Goal: Information Seeking & Learning: Learn about a topic

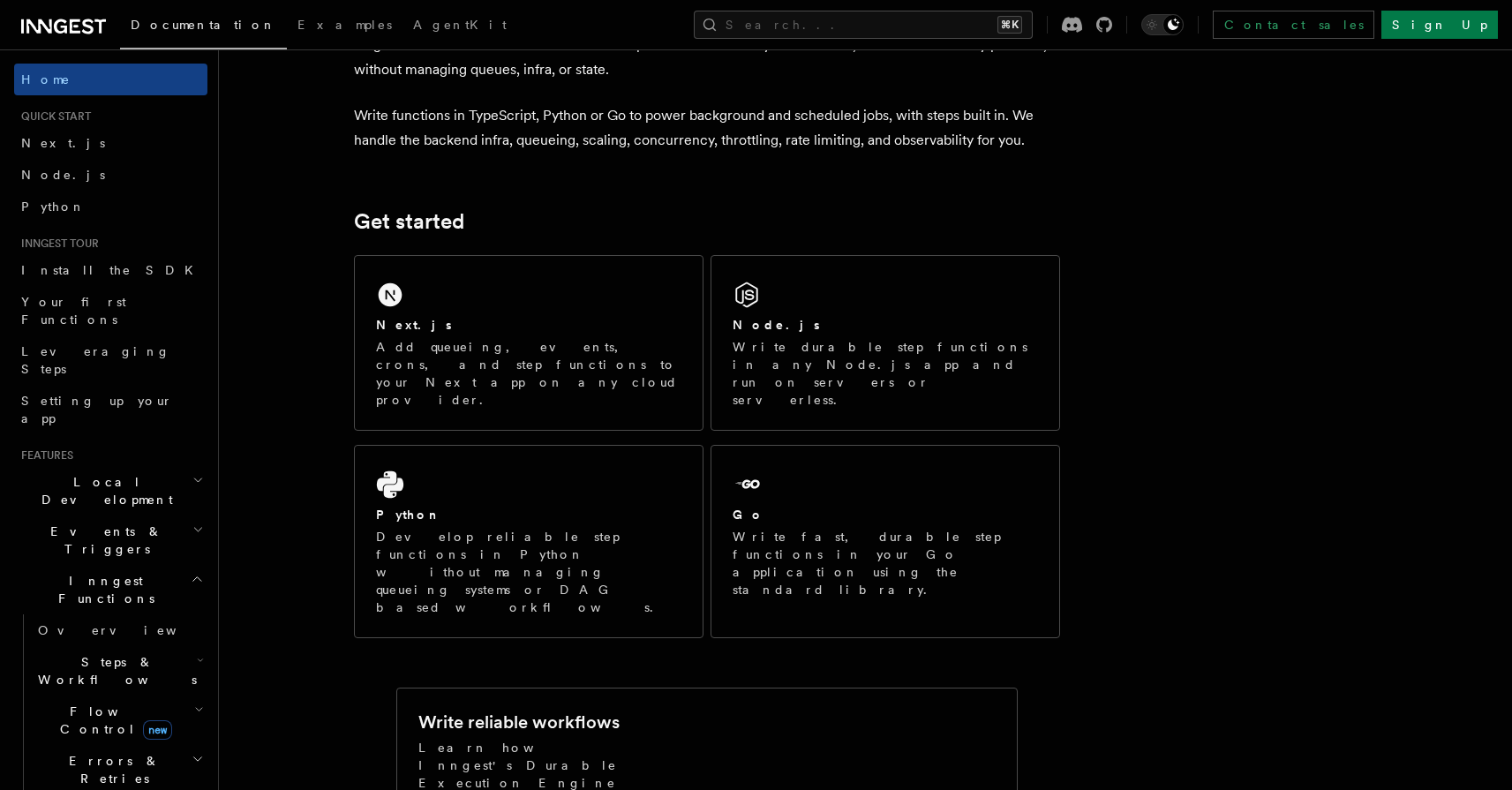
scroll to position [116, 0]
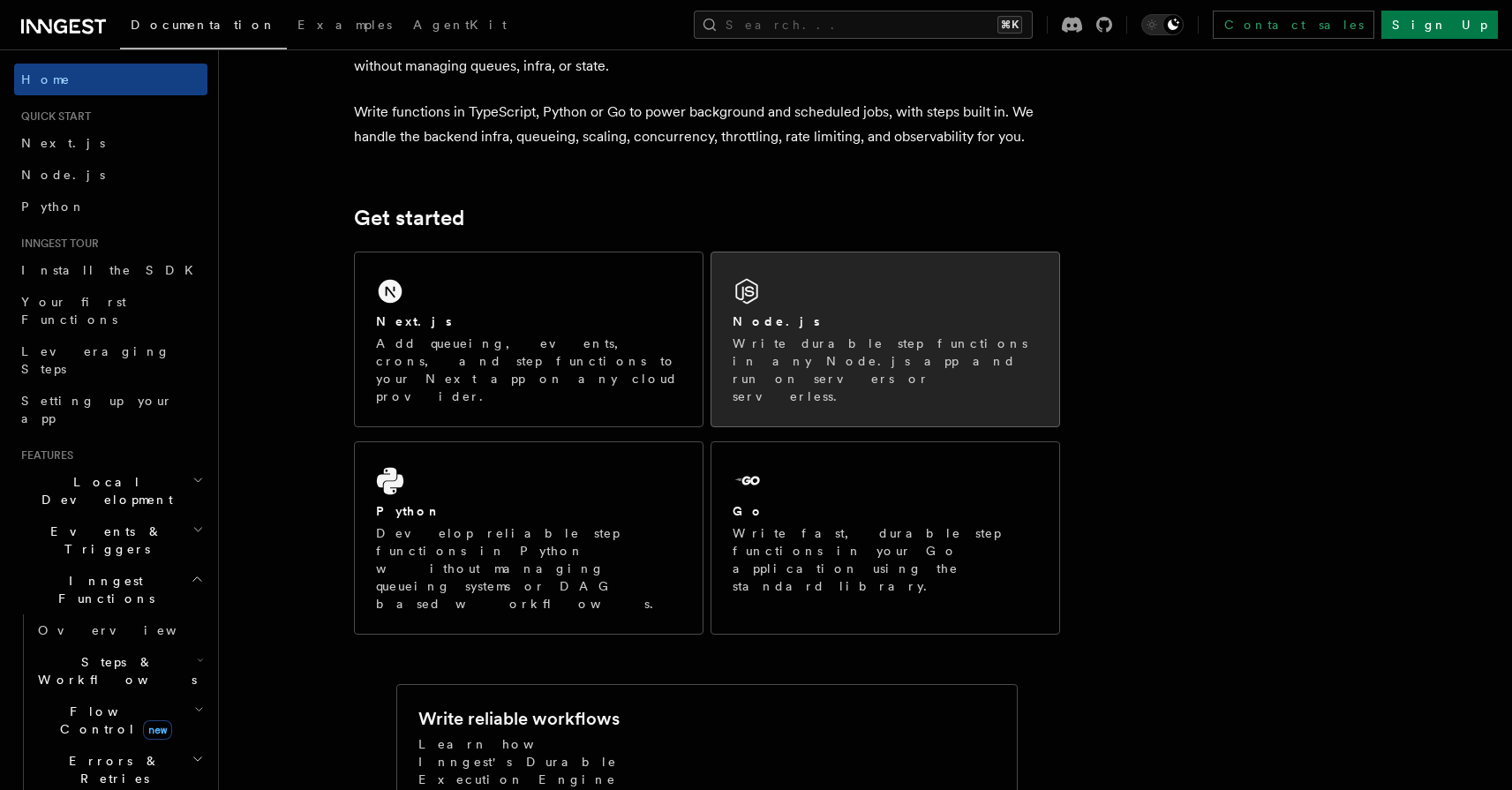
click at [986, 332] on div "Node.js Write durable step functions in any Node.js app and run on servers or s…" at bounding box center [885, 358] width 305 height 92
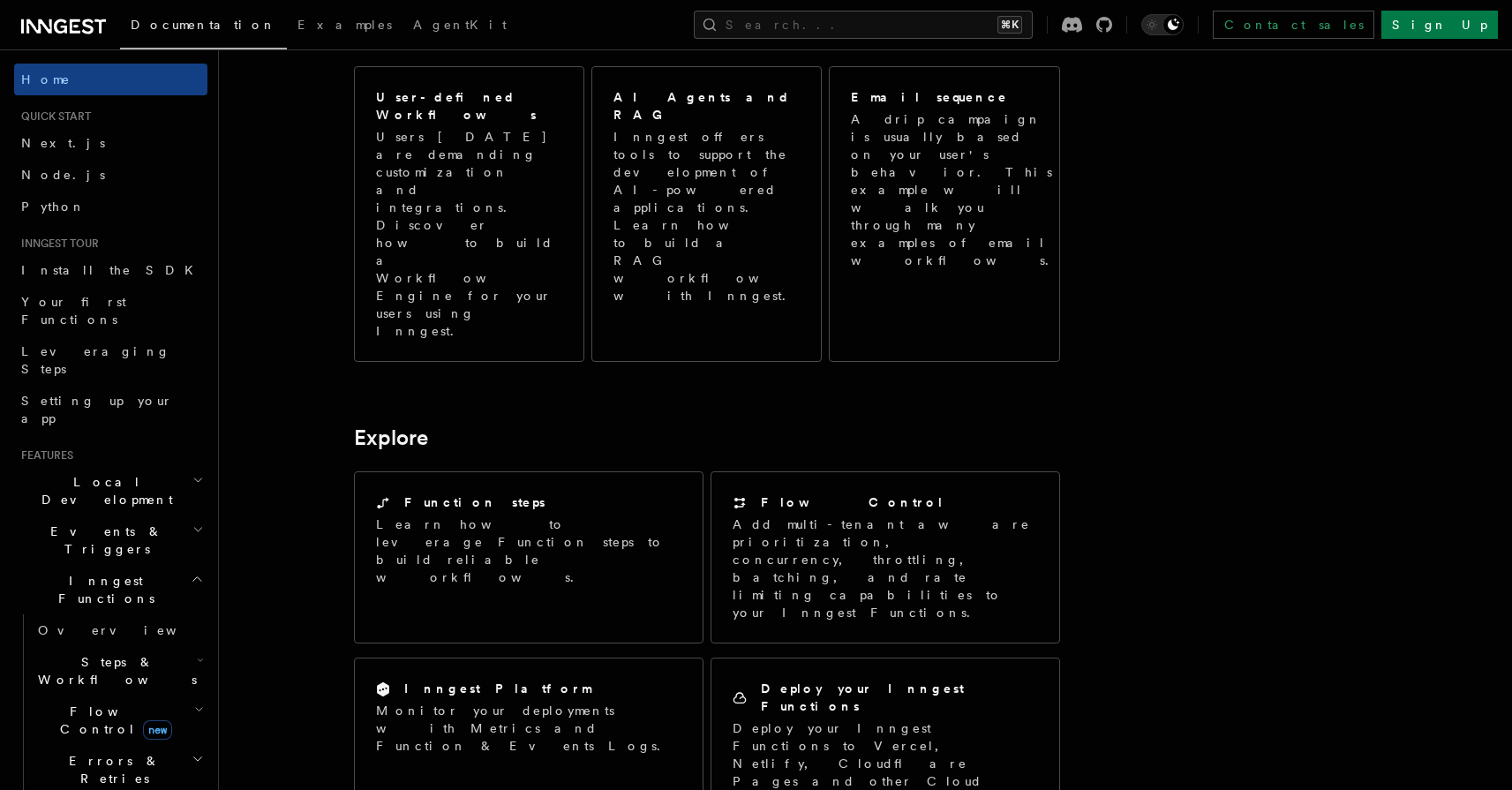
scroll to position [1050, 0]
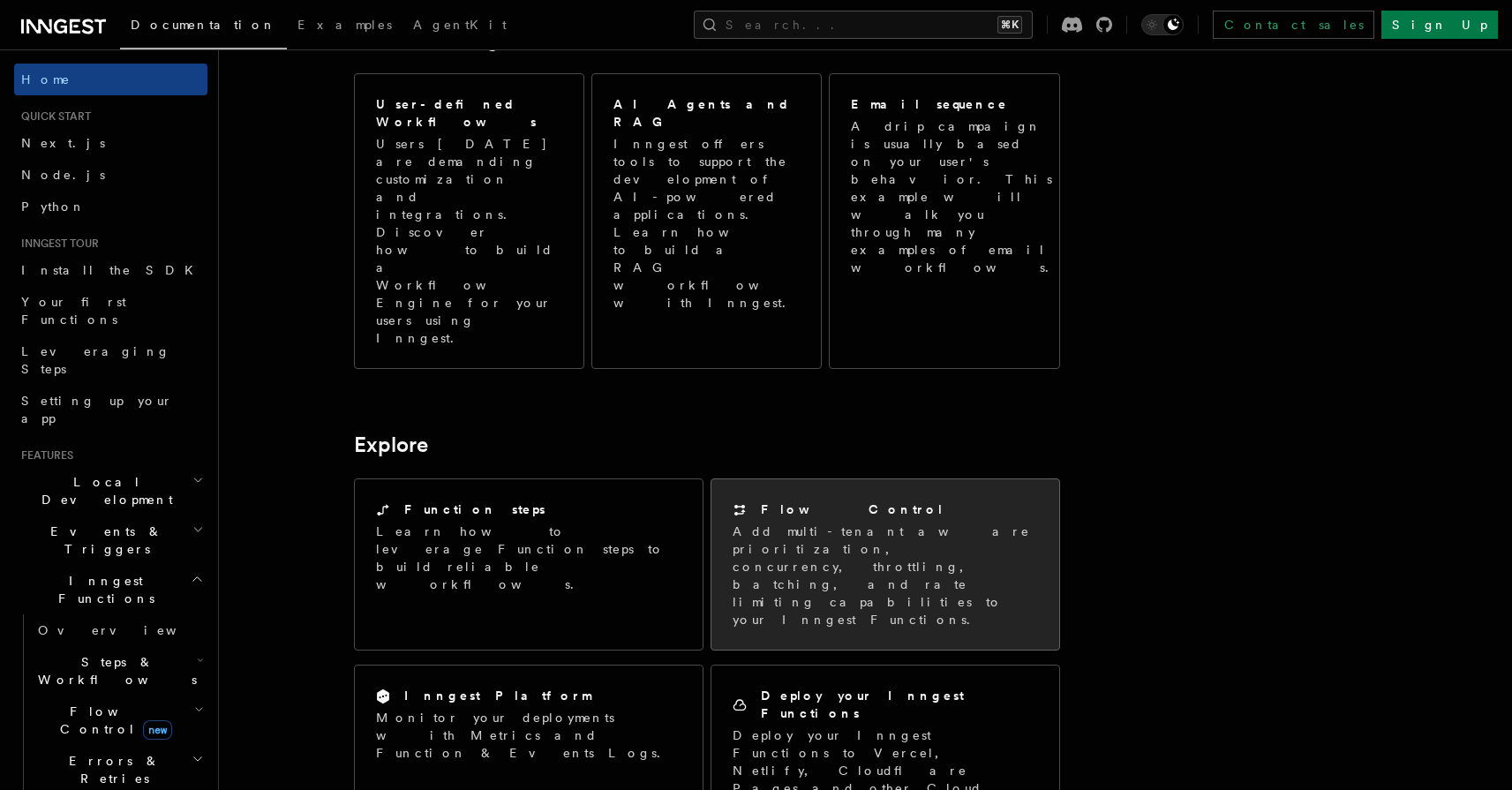
click at [860, 522] on p "Add multi-tenant aware prioritization, concurrency, throttling, batching, and r…" at bounding box center [885, 575] width 305 height 106
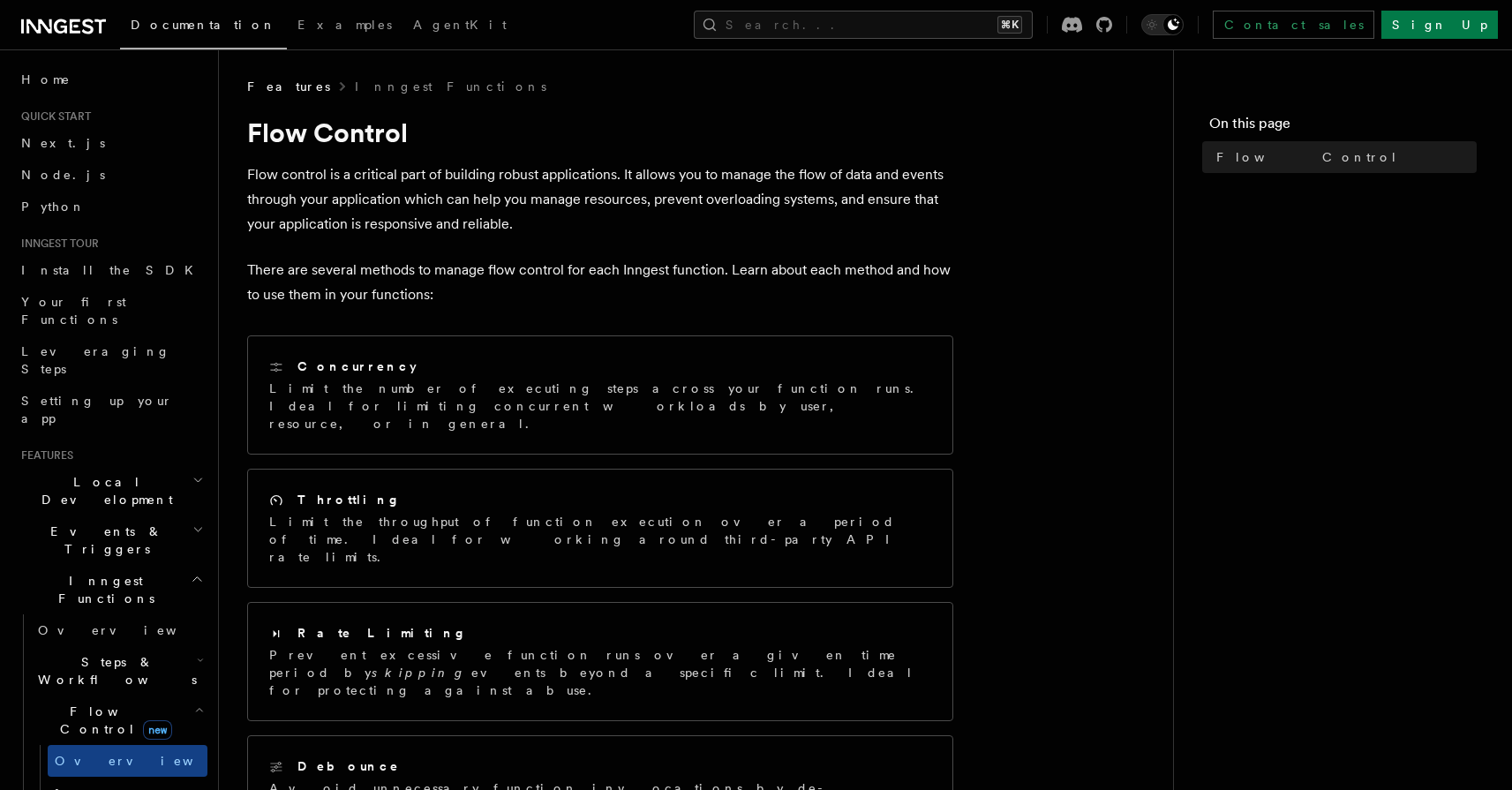
click at [1100, 290] on article "Features Inngest Functions Flow Control Flow control is a critical part of buil…" at bounding box center [696, 710] width 898 height 1264
click at [1180, 246] on nav "On this page Flow Control" at bounding box center [1342, 419] width 339 height 741
click at [1036, 508] on article "Features Inngest Functions Flow Control Flow control is a critical part of buil…" at bounding box center [696, 710] width 898 height 1264
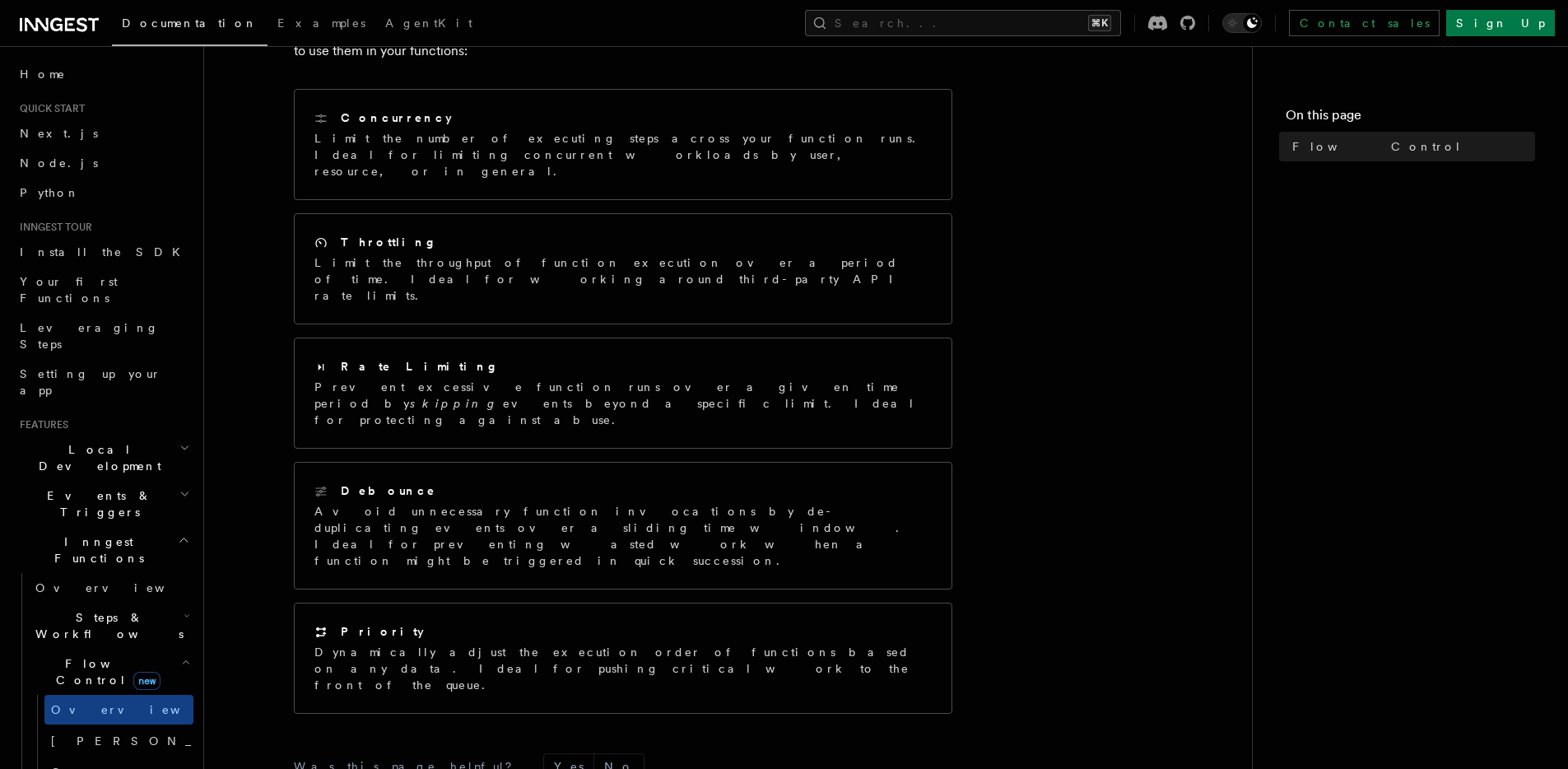
scroll to position [367, 0]
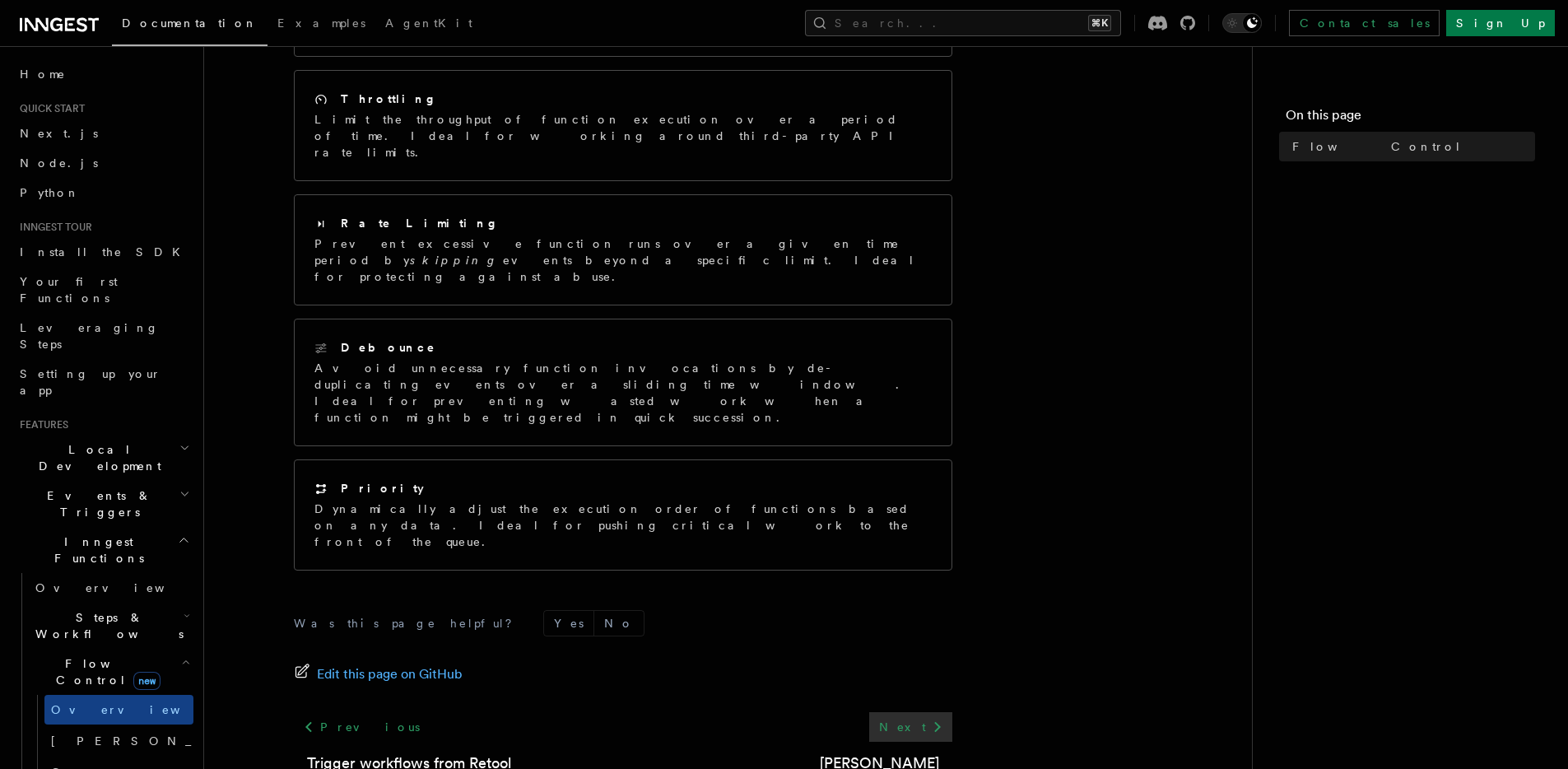
click at [899, 712] on link "Next" at bounding box center [911, 726] width 83 height 30
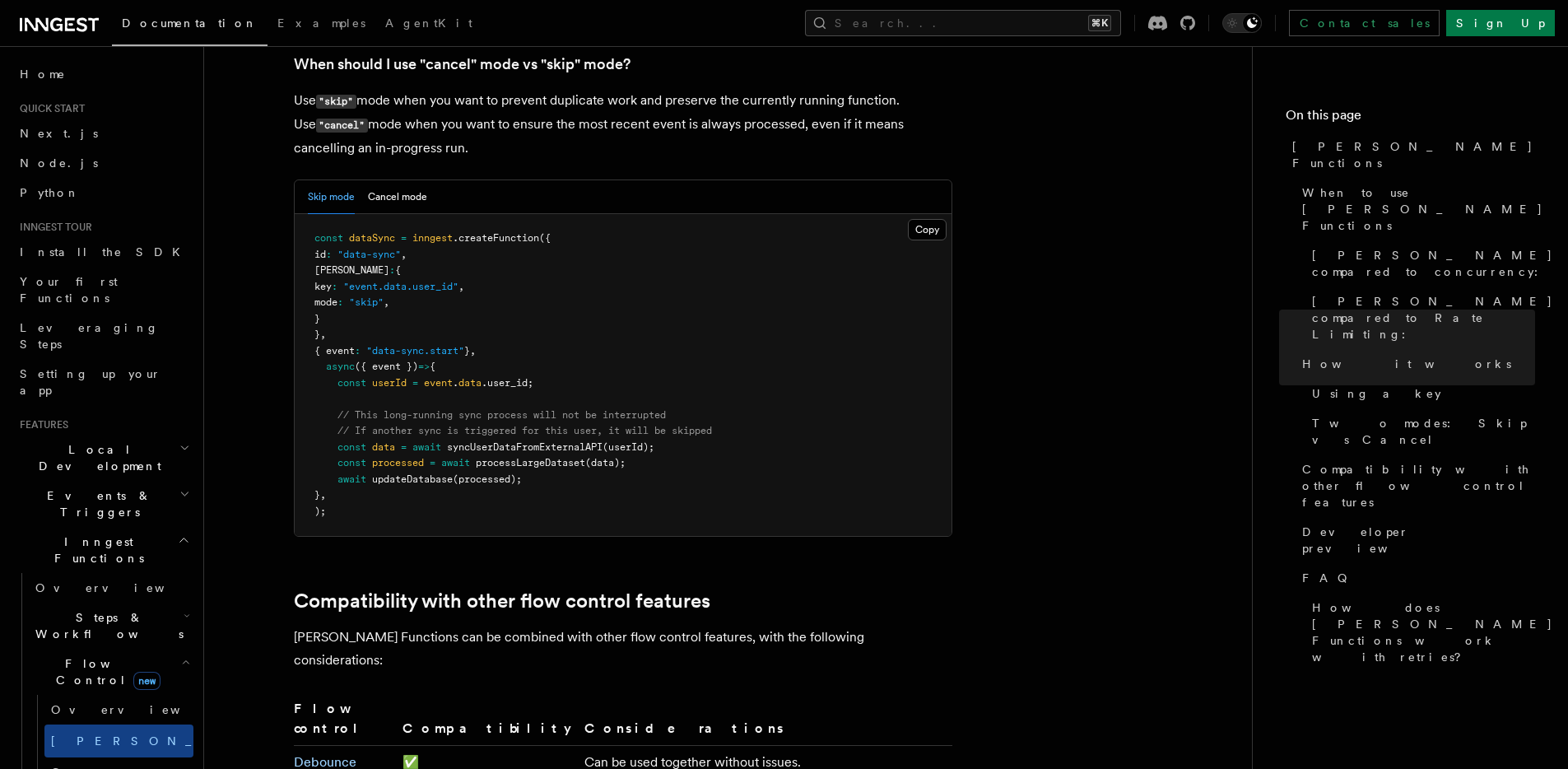
scroll to position [2312, 0]
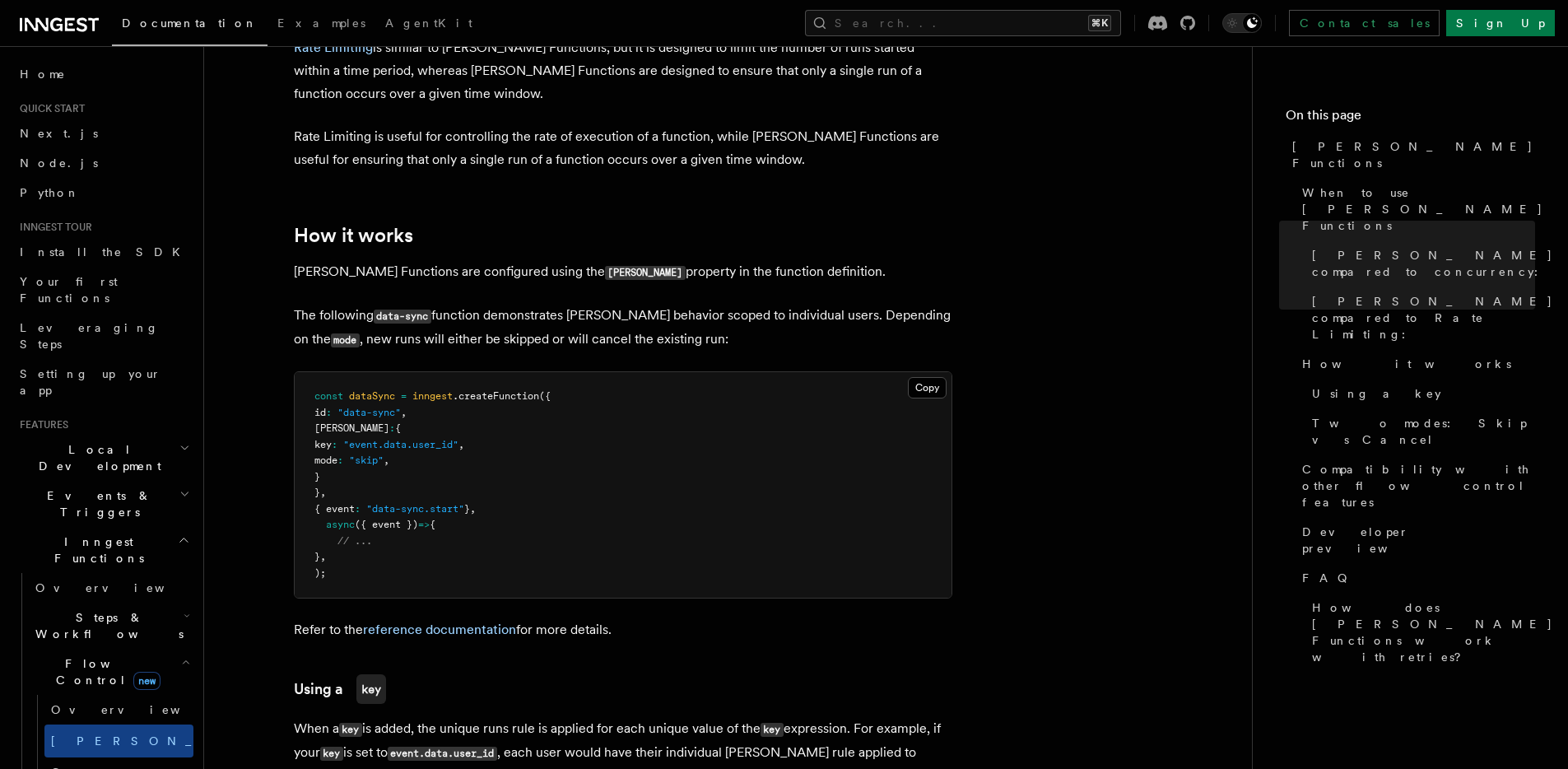
scroll to position [1146, 0]
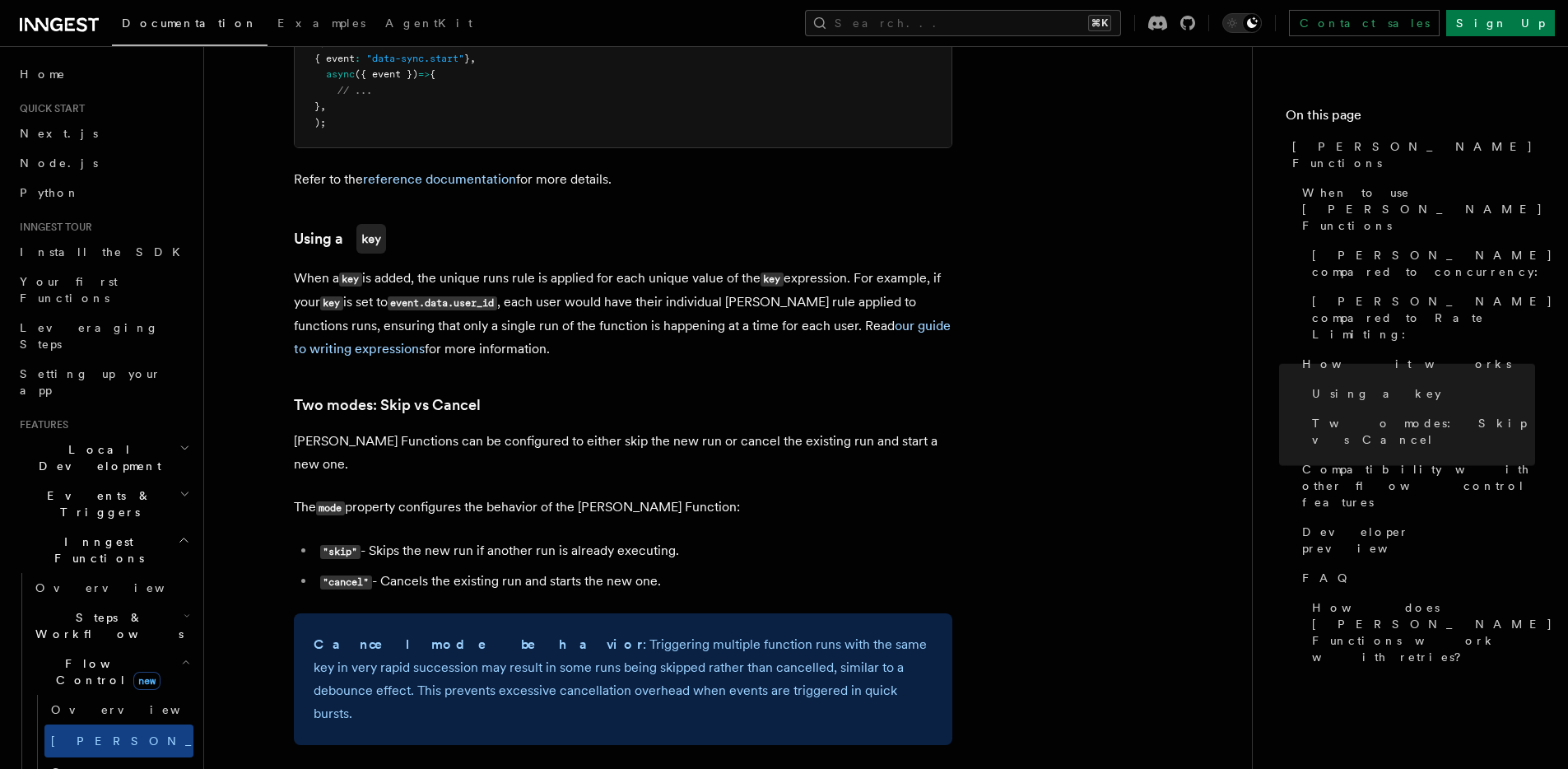
scroll to position [0, 0]
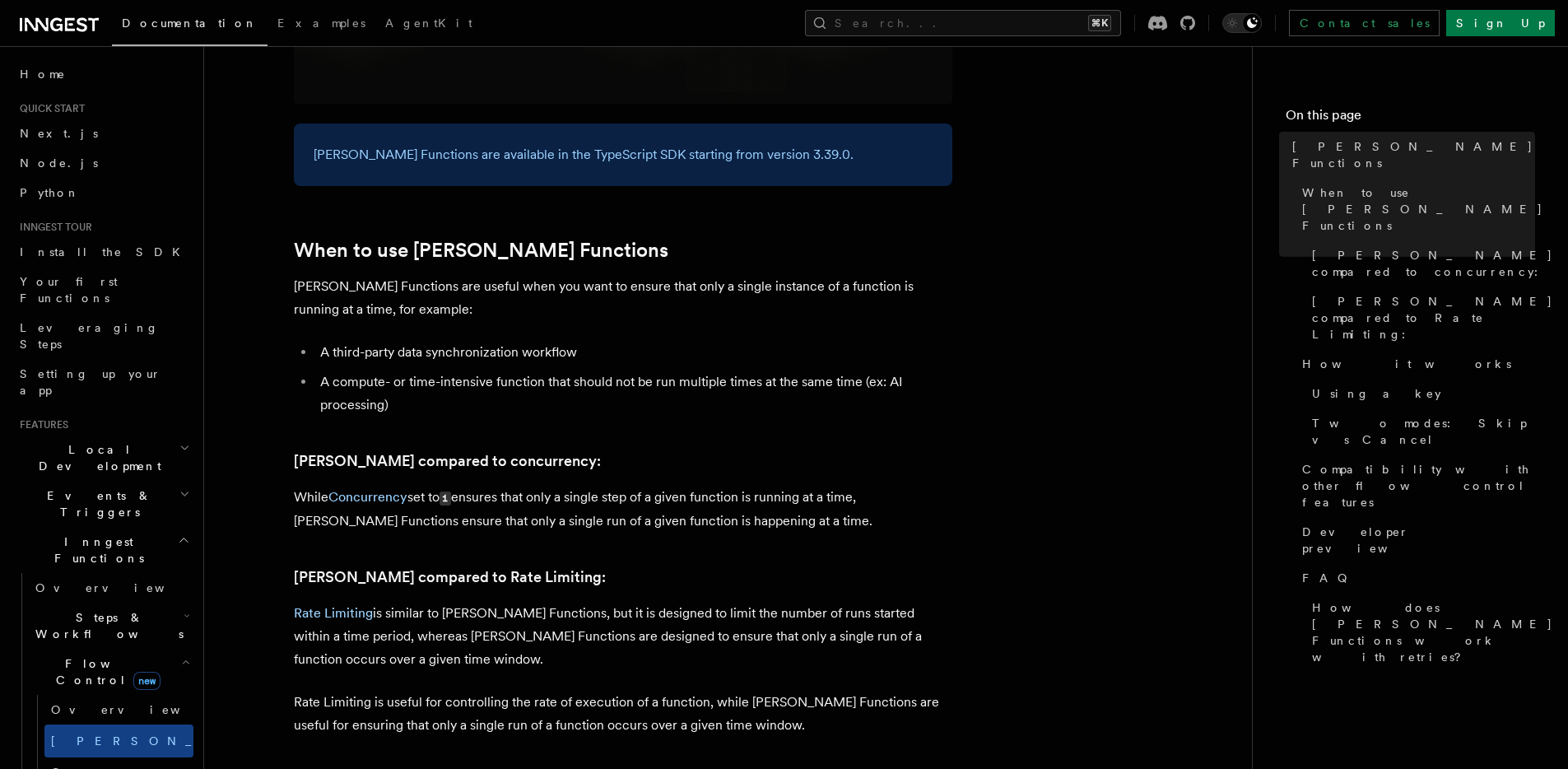
scroll to position [605, 0]
